Goal: Check status

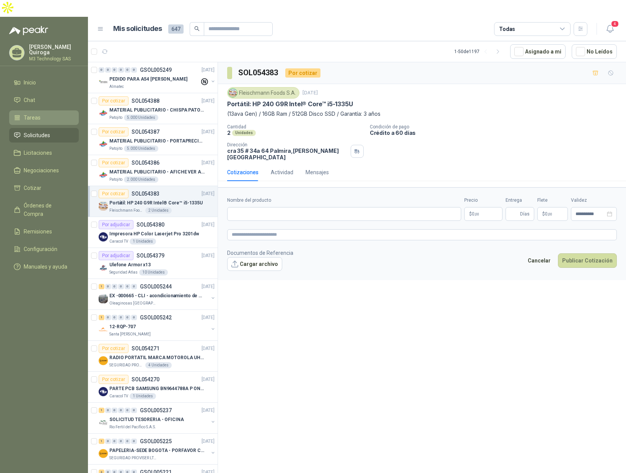
click at [32, 114] on span "Tareas" at bounding box center [32, 118] width 17 height 8
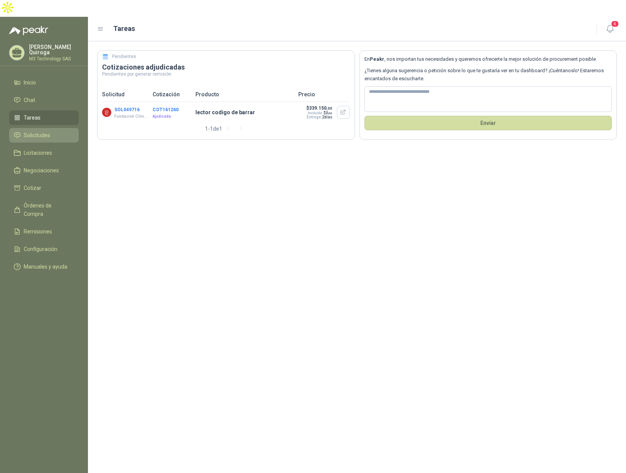
click at [39, 131] on span "Solicitudes" at bounding box center [37, 135] width 26 height 8
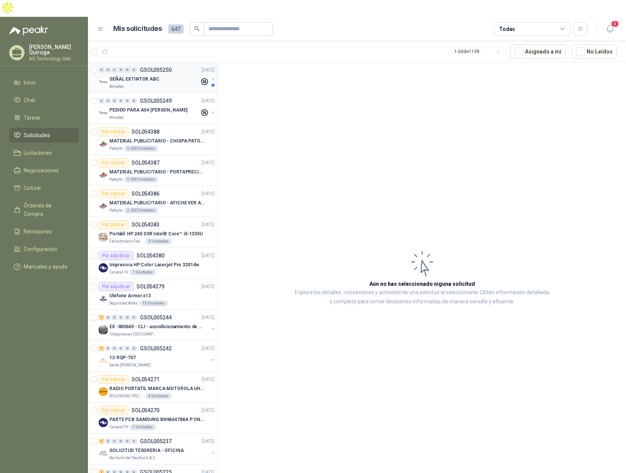
click at [177, 84] on div "Almatec" at bounding box center [154, 87] width 90 height 6
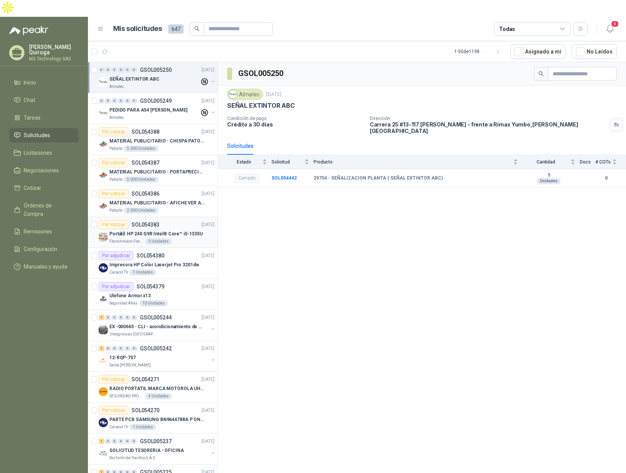
click at [177, 220] on div "Por cotizar SOL054383 [DATE]" at bounding box center [157, 224] width 116 height 9
